Goal: Information Seeking & Learning: Find contact information

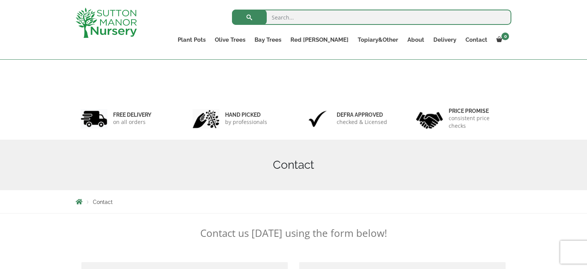
scroll to position [278, 0]
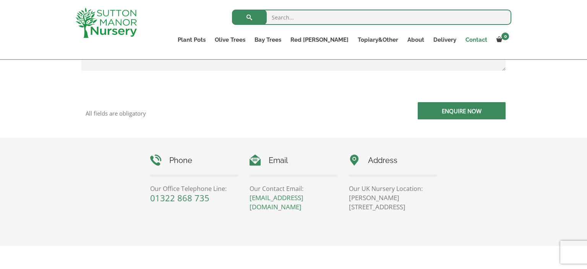
click at [477, 39] on link "Contact" at bounding box center [476, 39] width 31 height 11
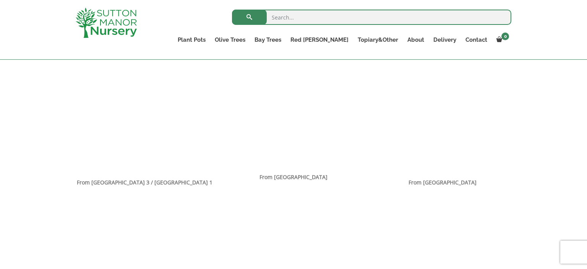
scroll to position [606, 0]
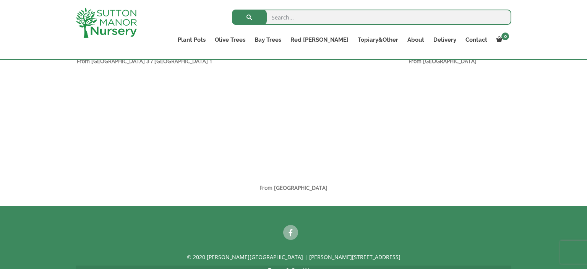
drag, startPoint x: 422, startPoint y: 139, endPoint x: 420, endPoint y: 154, distance: 15.4
click at [420, 154] on div "From Farningham Road Station" at bounding box center [293, 123] width 447 height 138
drag, startPoint x: 409, startPoint y: 129, endPoint x: 411, endPoint y: 156, distance: 26.9
click at [411, 156] on div "From Farningham Road Station" at bounding box center [293, 123] width 447 height 138
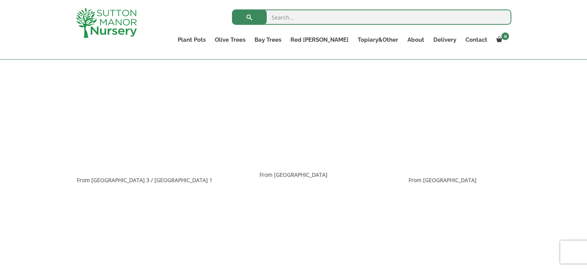
scroll to position [363, 0]
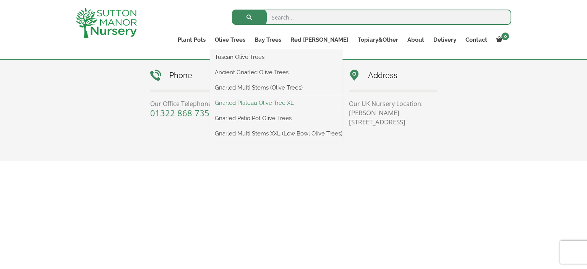
click at [264, 105] on link "Gnarled Plateau Olive Tree XL" at bounding box center [276, 102] width 132 height 11
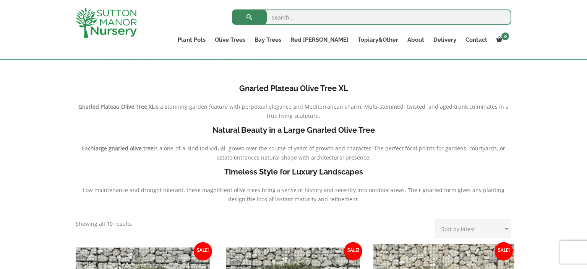
scroll to position [121, 0]
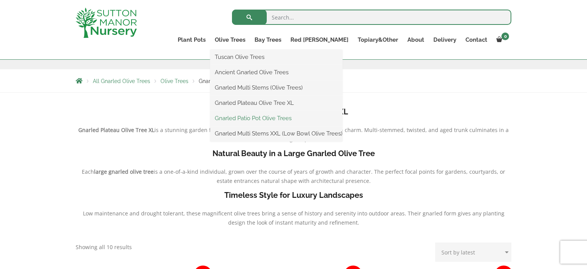
click at [257, 116] on link "Gnarled Patio Pot Olive Trees" at bounding box center [276, 117] width 132 height 11
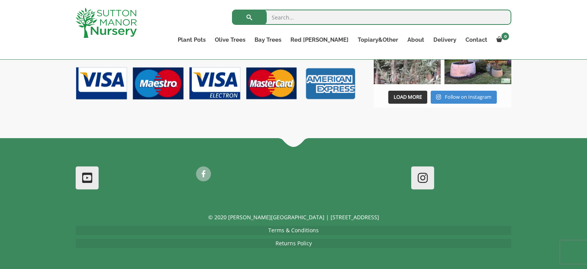
scroll to position [36, 0]
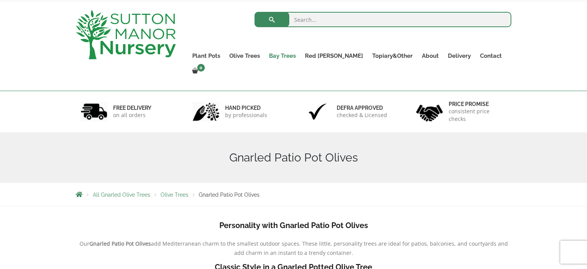
click at [300, 54] on link "Bay Trees" at bounding box center [283, 55] width 36 height 11
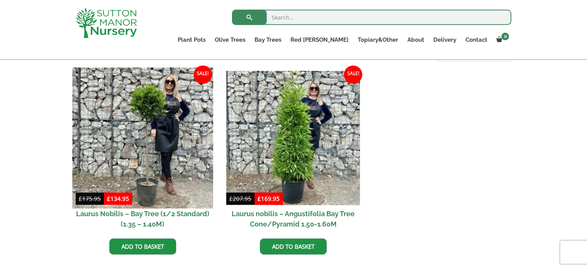
scroll to position [363, 0]
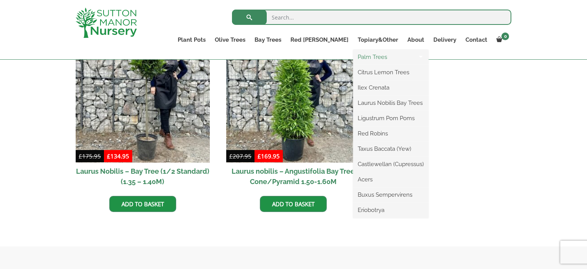
click at [363, 53] on link "Palm Trees" at bounding box center [390, 56] width 75 height 11
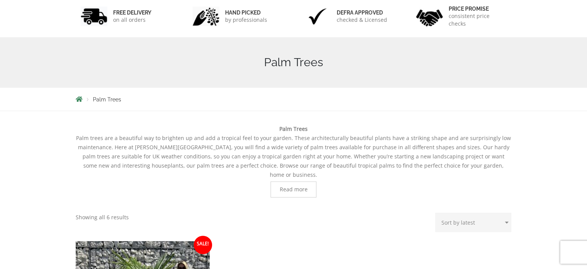
scroll to position [242, 0]
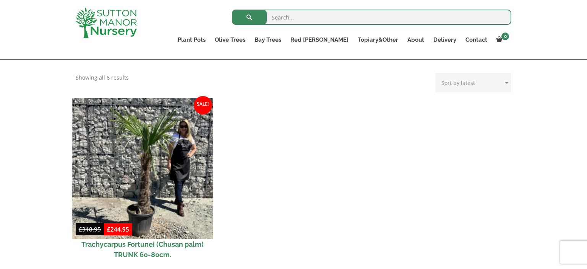
click at [152, 167] on img at bounding box center [142, 168] width 141 height 141
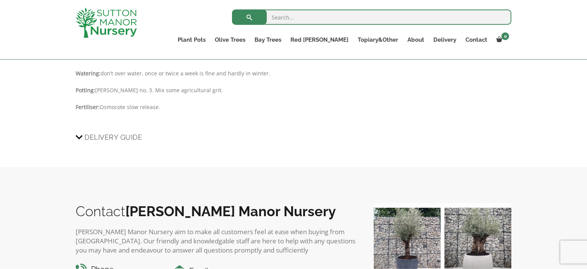
scroll to position [839, 0]
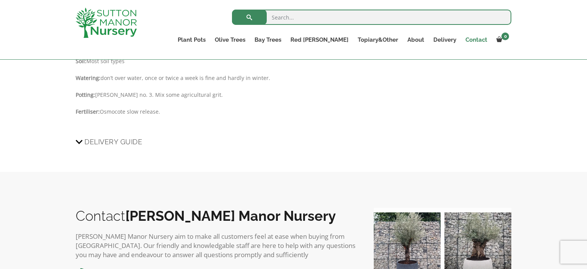
click at [475, 41] on link "Contact" at bounding box center [476, 39] width 31 height 11
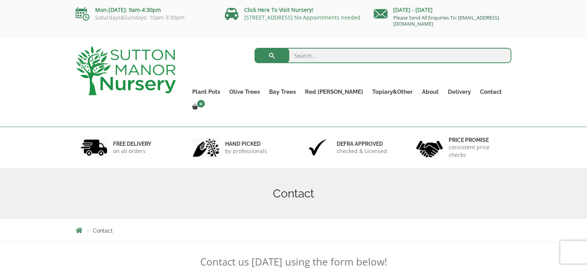
drag, startPoint x: 462, startPoint y: 26, endPoint x: 420, endPoint y: 26, distance: 42.4
click at [420, 26] on p "Please Send All Enquiries To: [EMAIL_ADDRESS][DOMAIN_NAME]" at bounding box center [443, 21] width 138 height 12
